Goal: Browse casually

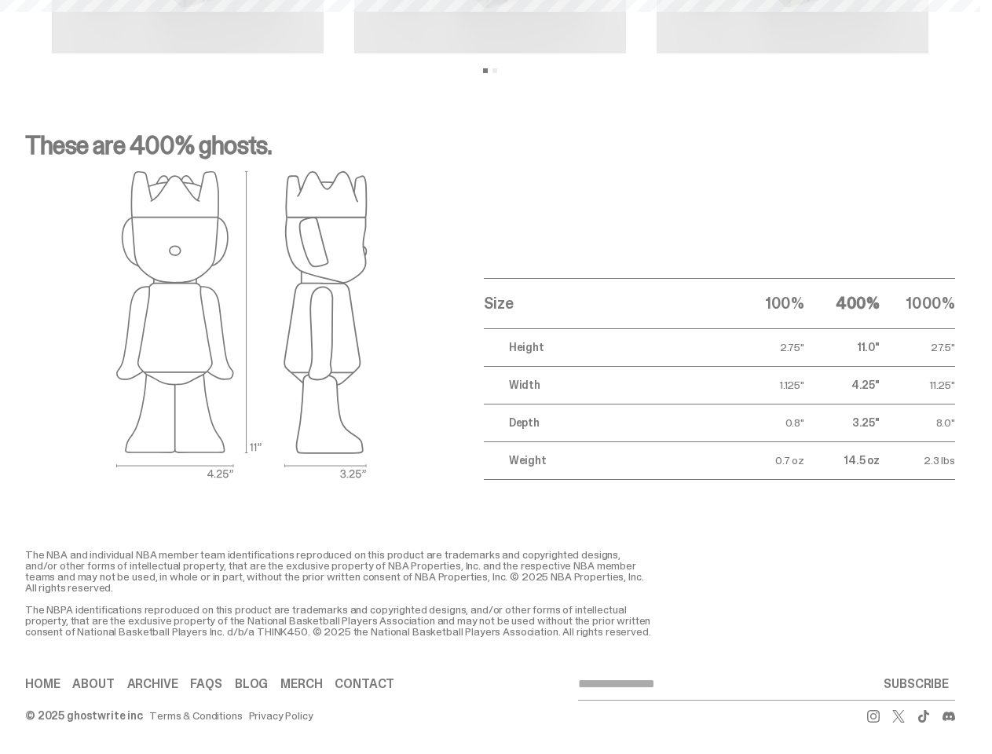
scroll to position [63, 0]
